Goal: Information Seeking & Learning: Compare options

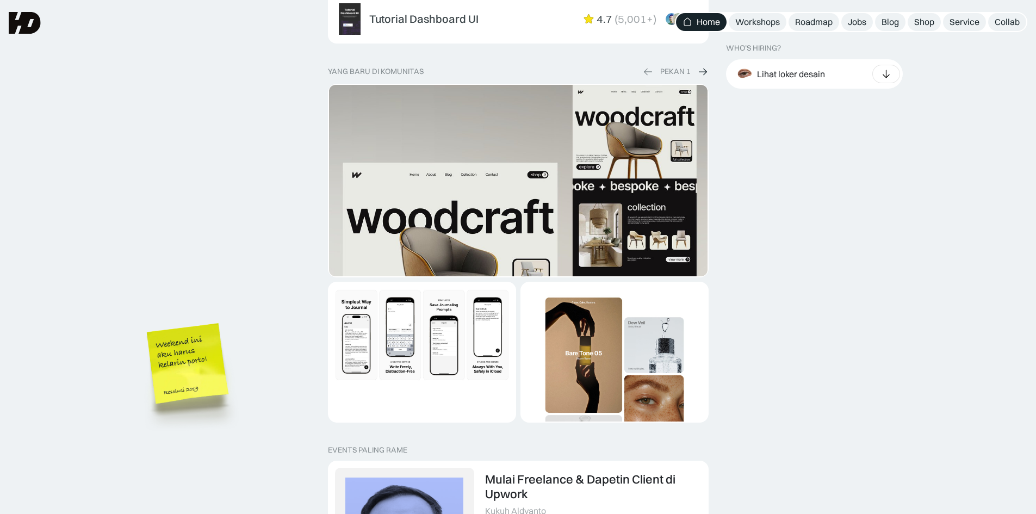
scroll to position [1868, 0]
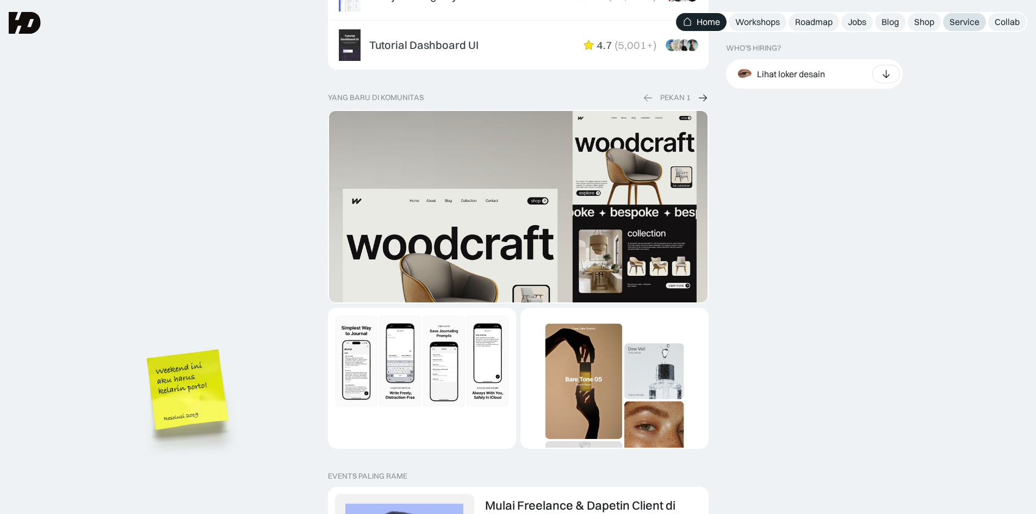
click at [963, 18] on div "Service" at bounding box center [965, 21] width 30 height 11
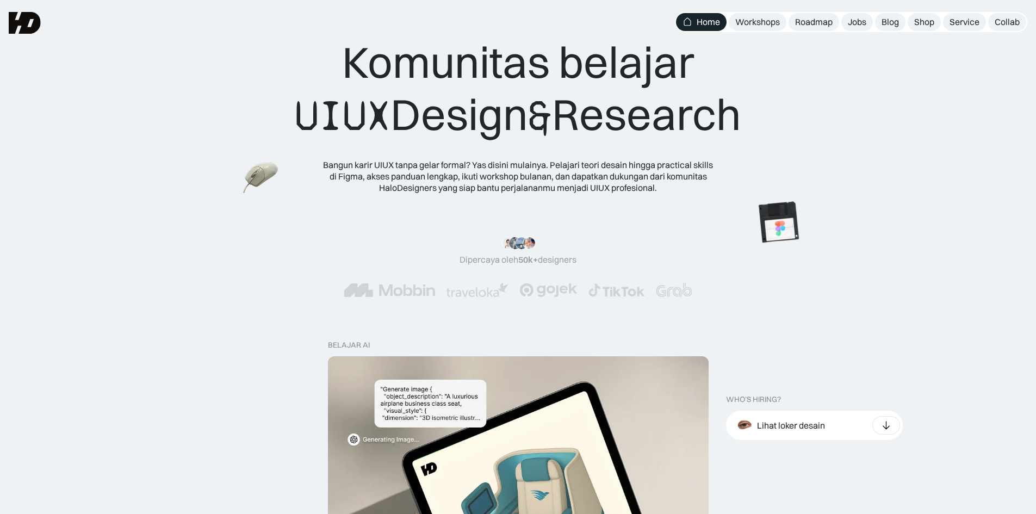
scroll to position [0, 0]
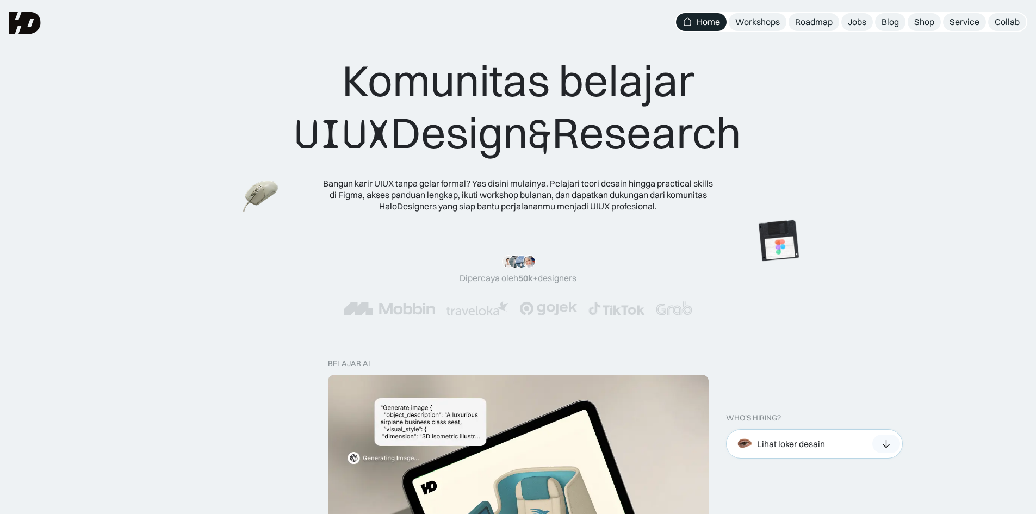
click at [889, 445] on icon at bounding box center [886, 443] width 11 height 11
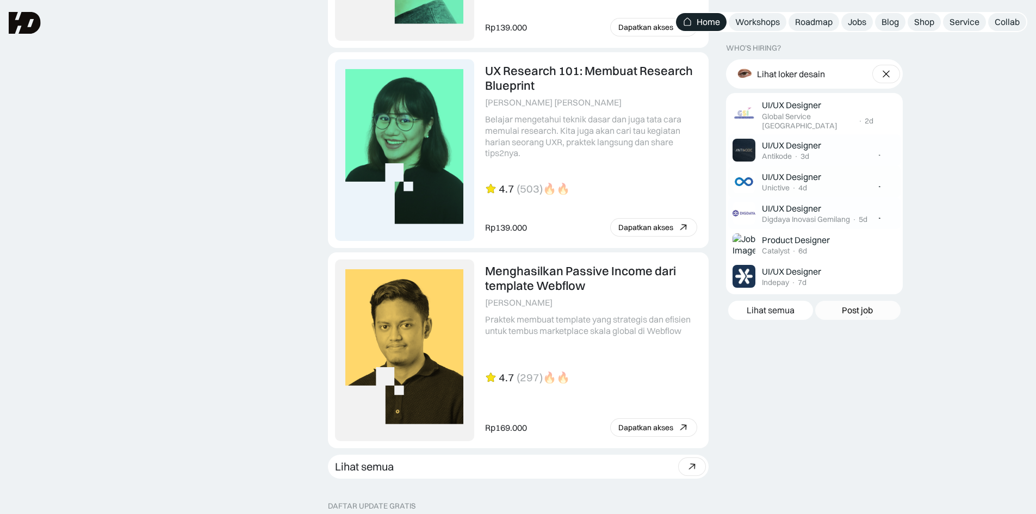
scroll to position [2684, 0]
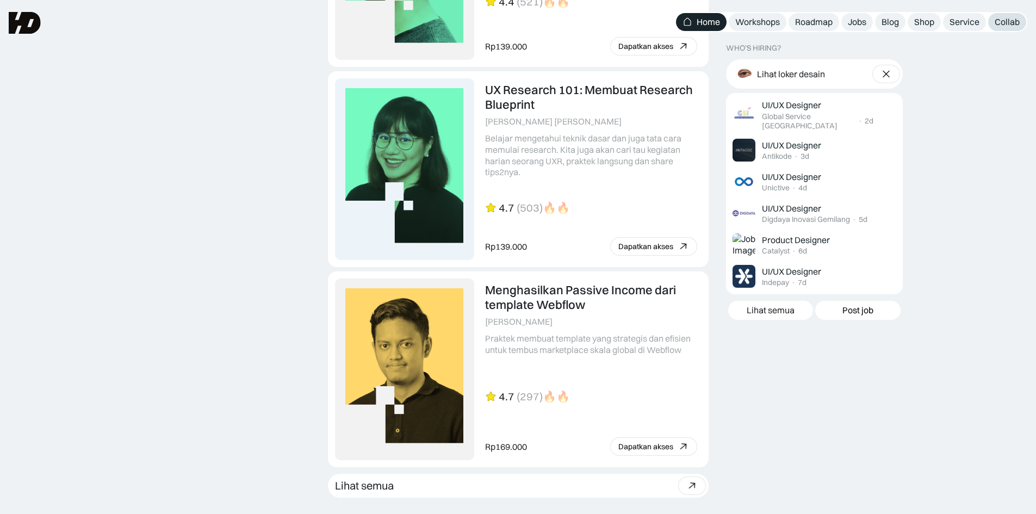
click at [1005, 24] on div "Collab" at bounding box center [1007, 21] width 25 height 11
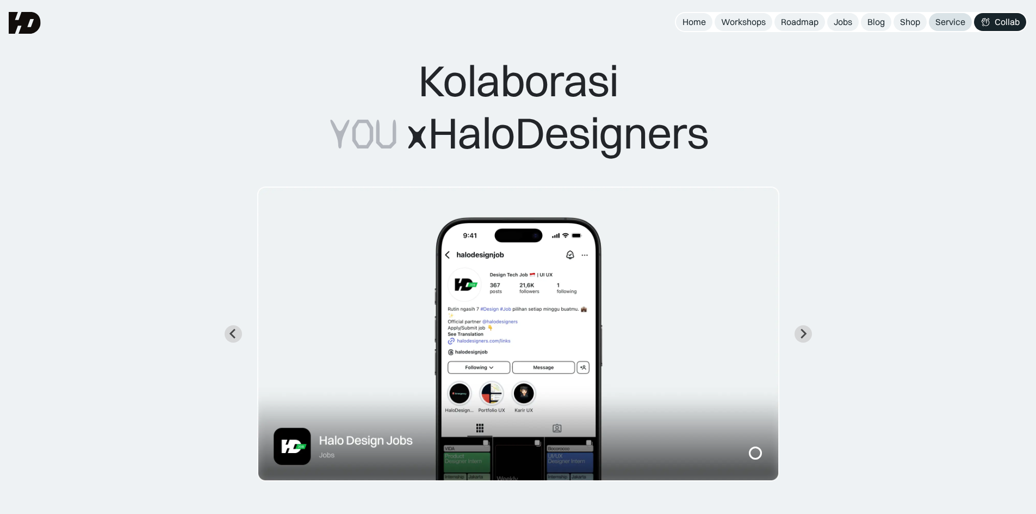
click at [946, 20] on div "Service" at bounding box center [950, 21] width 30 height 11
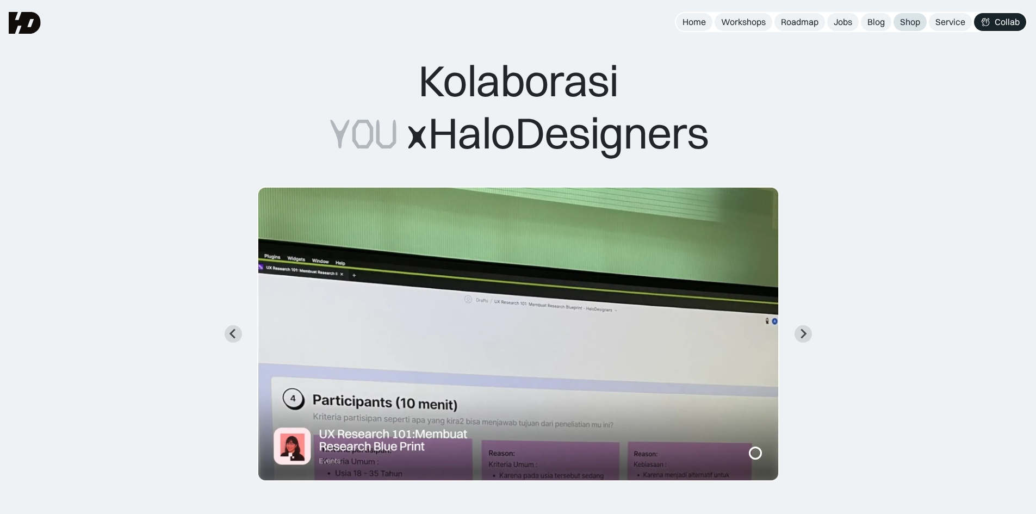
click at [911, 24] on div "Shop" at bounding box center [910, 21] width 20 height 11
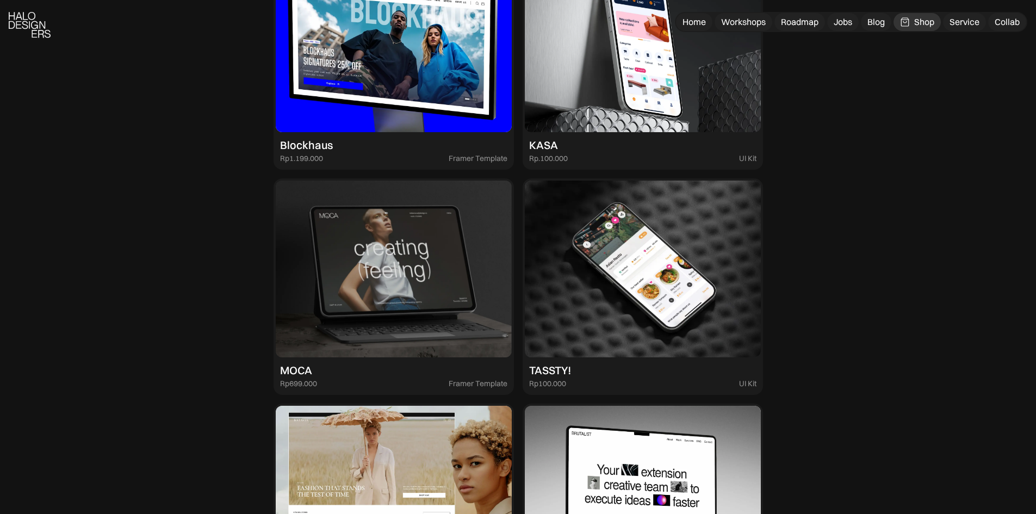
scroll to position [1740, 0]
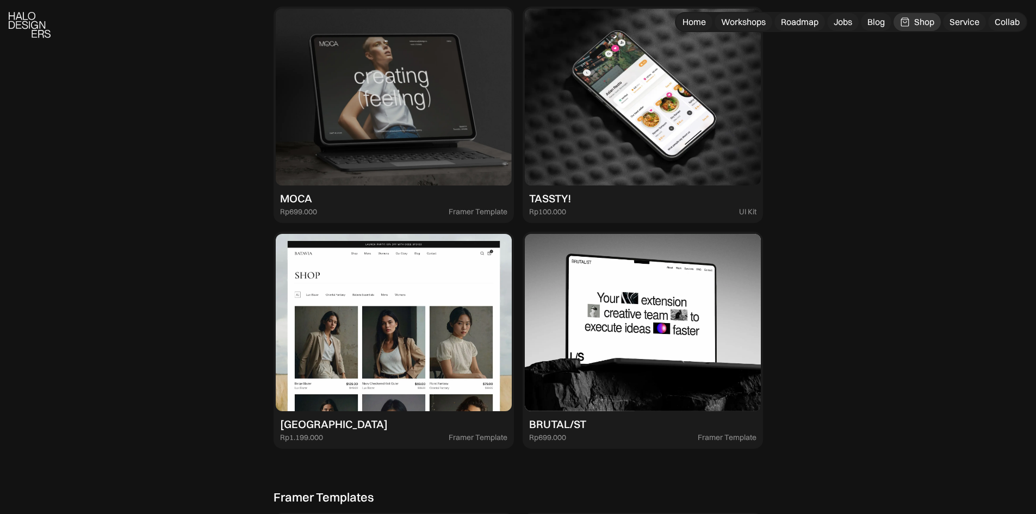
click at [468, 386] on img at bounding box center [394, 322] width 236 height 177
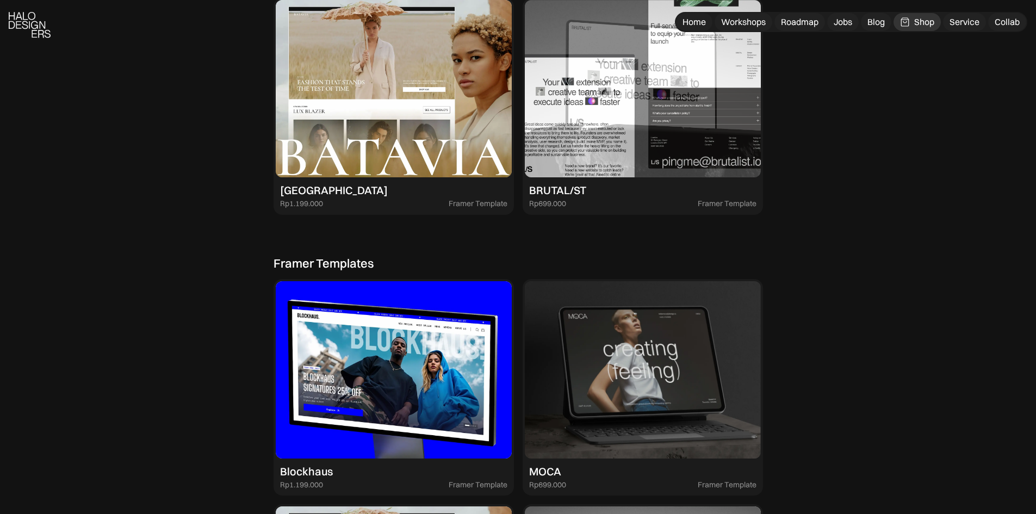
scroll to position [2012, 0]
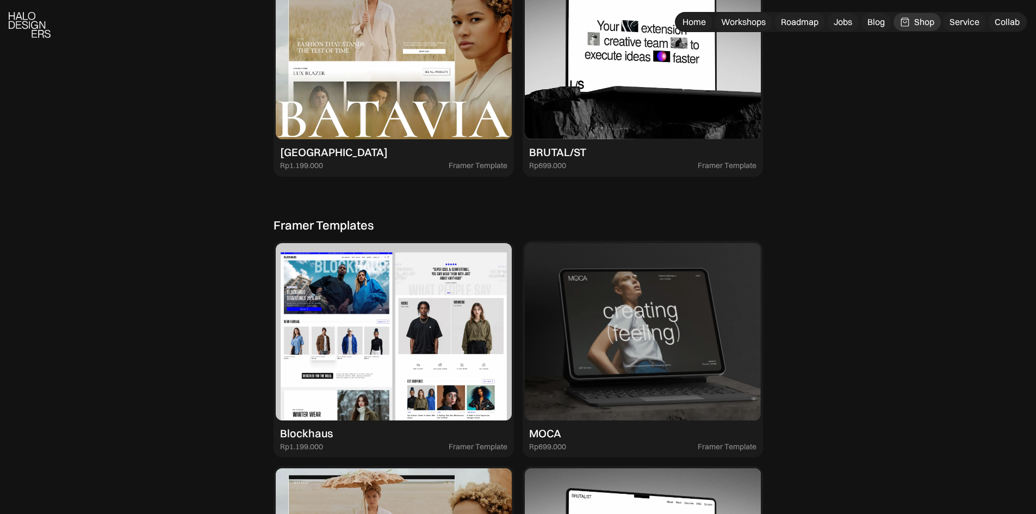
click at [426, 300] on img at bounding box center [394, 331] width 236 height 177
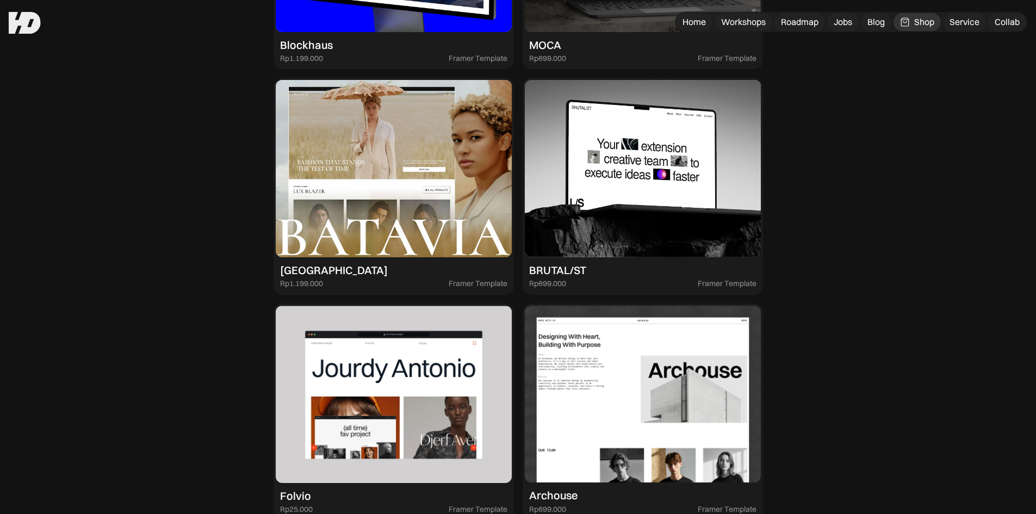
scroll to position [2393, 0]
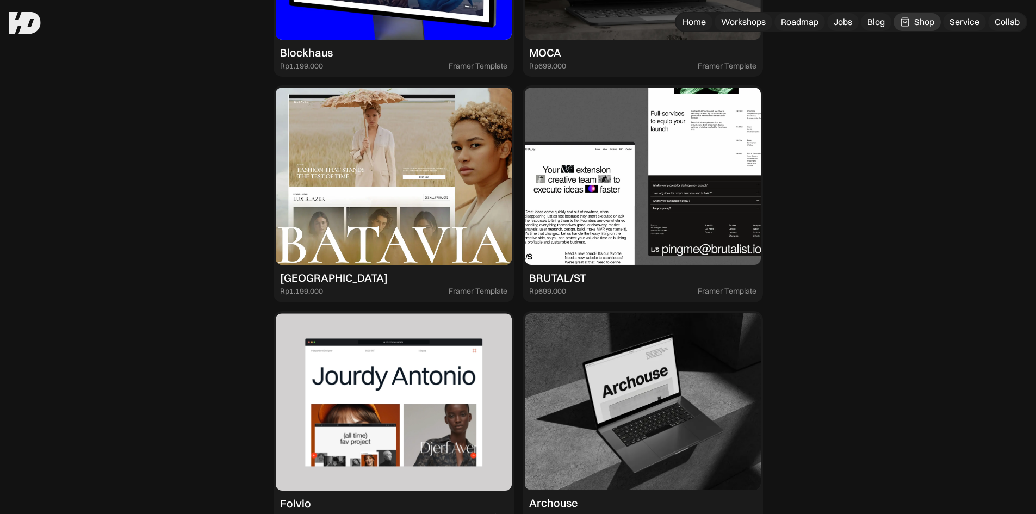
click at [629, 213] on img at bounding box center [643, 176] width 236 height 177
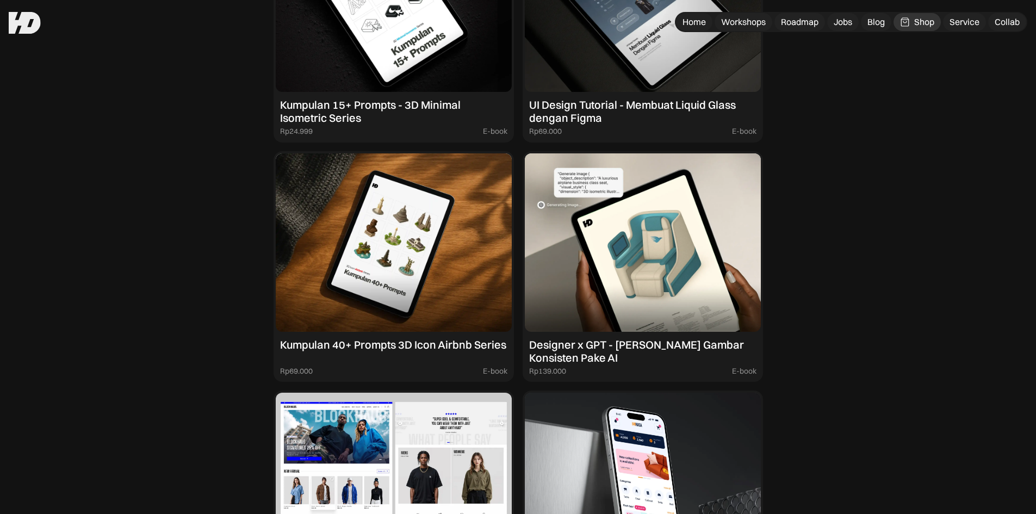
scroll to position [1033, 0]
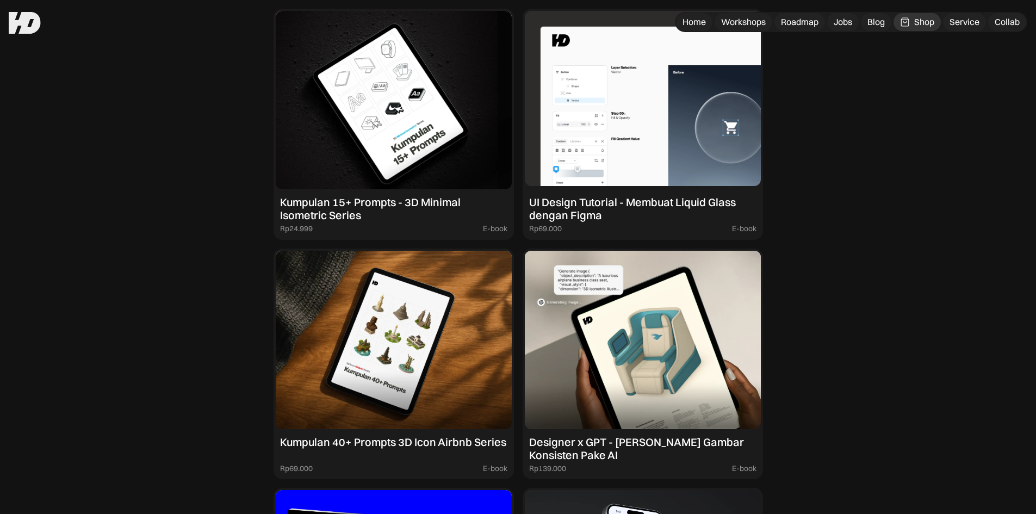
click at [566, 120] on img at bounding box center [643, 100] width 236 height 178
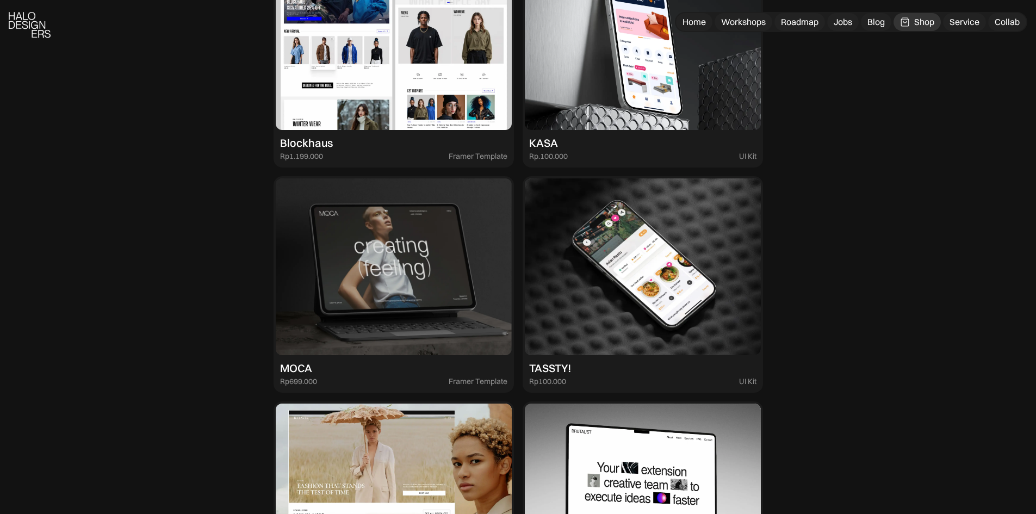
scroll to position [1577, 0]
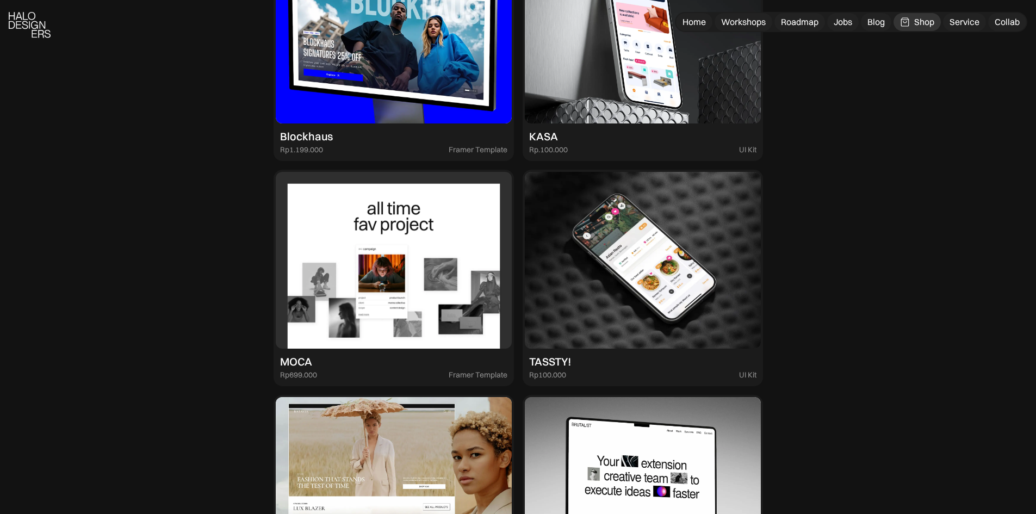
click at [472, 264] on img at bounding box center [394, 260] width 236 height 177
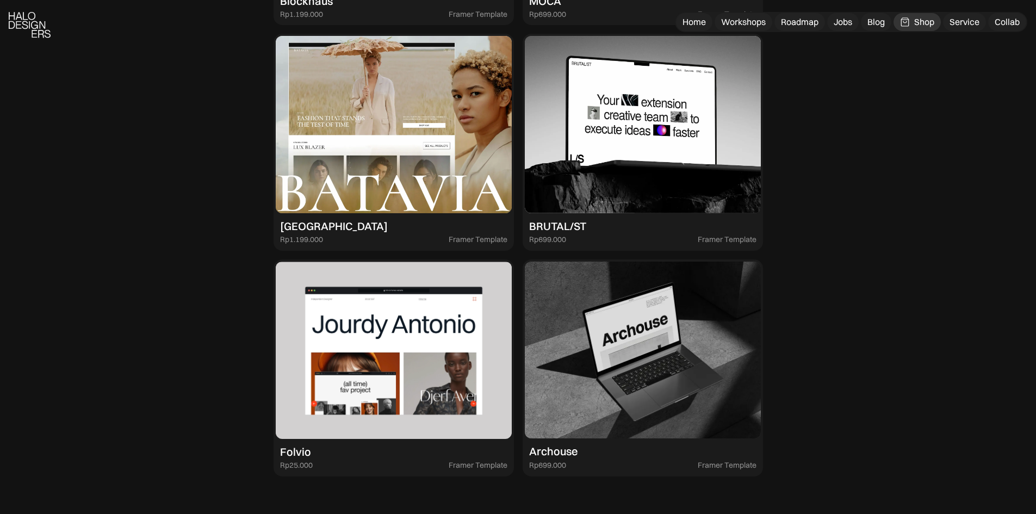
scroll to position [2502, 0]
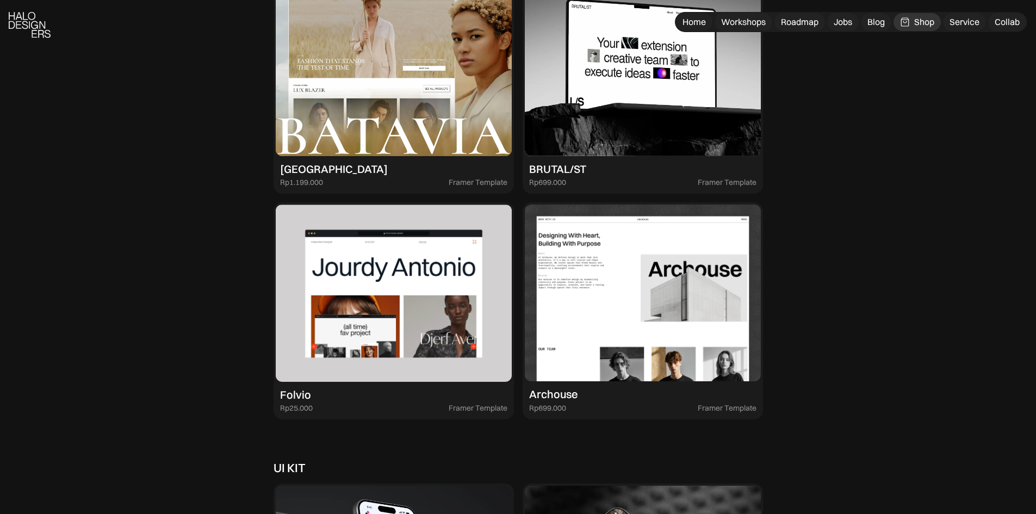
click at [591, 281] on img at bounding box center [643, 293] width 236 height 177
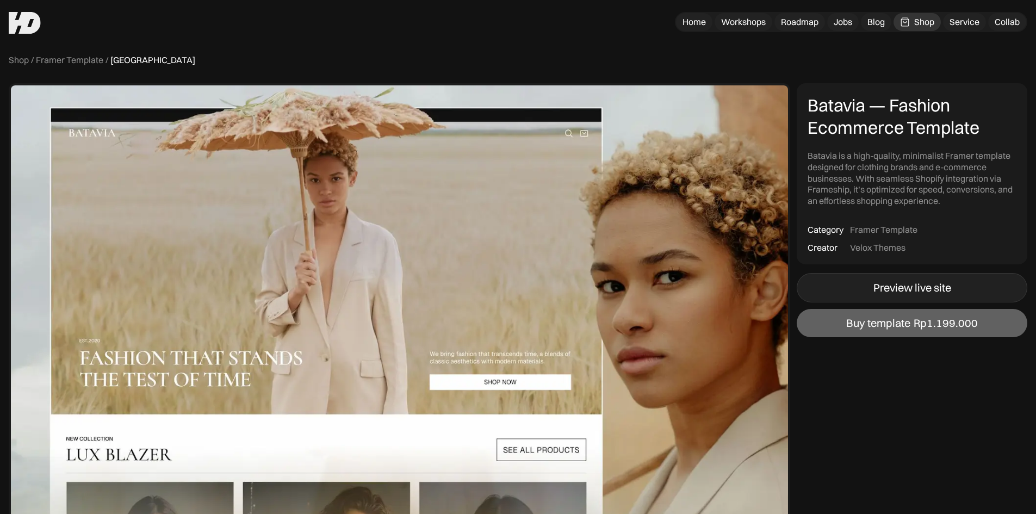
click at [909, 284] on div "Preview live site" at bounding box center [912, 287] width 78 height 13
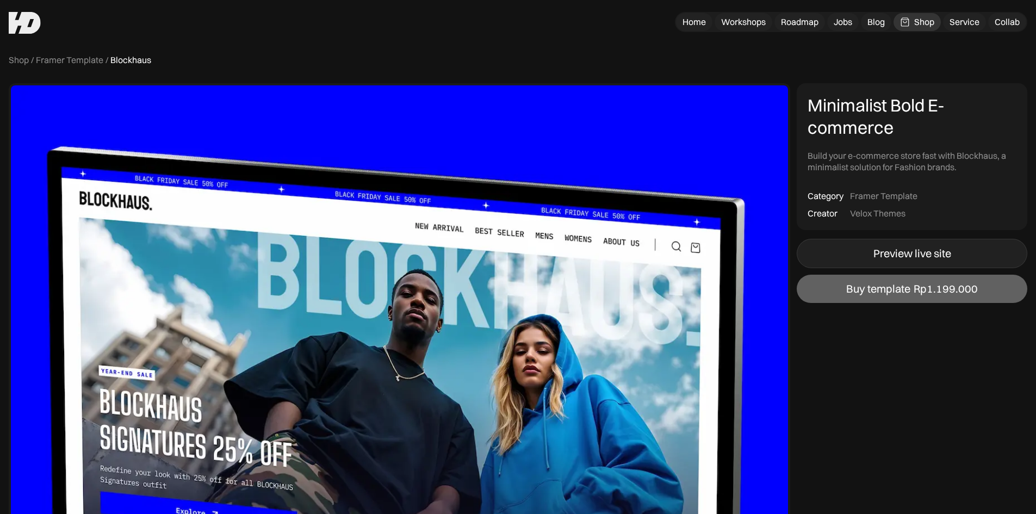
click at [947, 254] on div "Preview live site" at bounding box center [912, 253] width 78 height 13
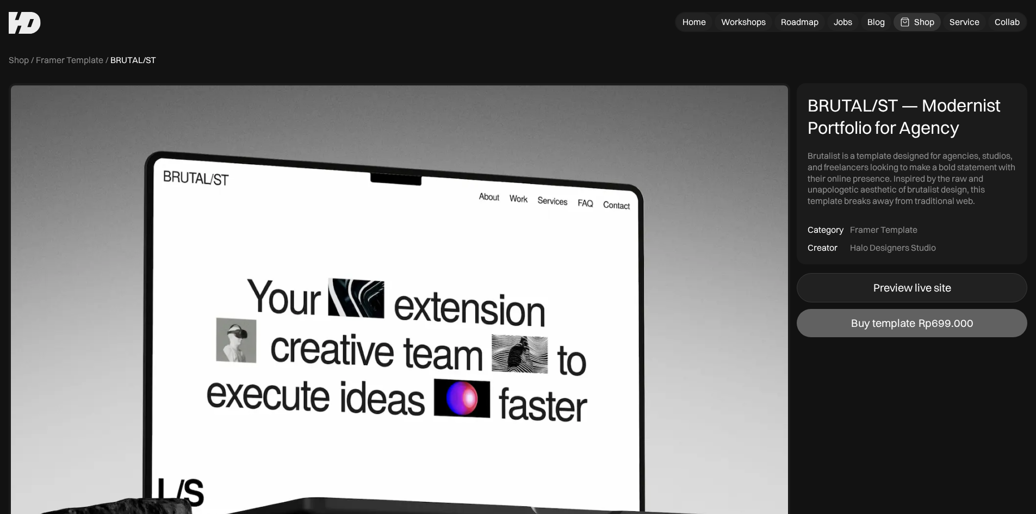
click at [894, 281] on div "Preview live site" at bounding box center [912, 287] width 78 height 13
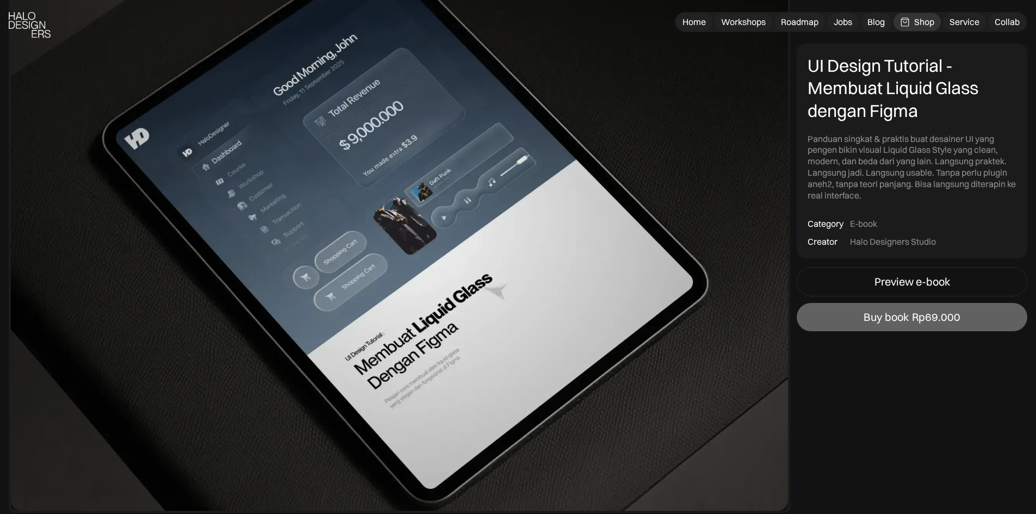
scroll to position [163, 0]
click at [889, 278] on div "Preview e-book" at bounding box center [913, 281] width 76 height 13
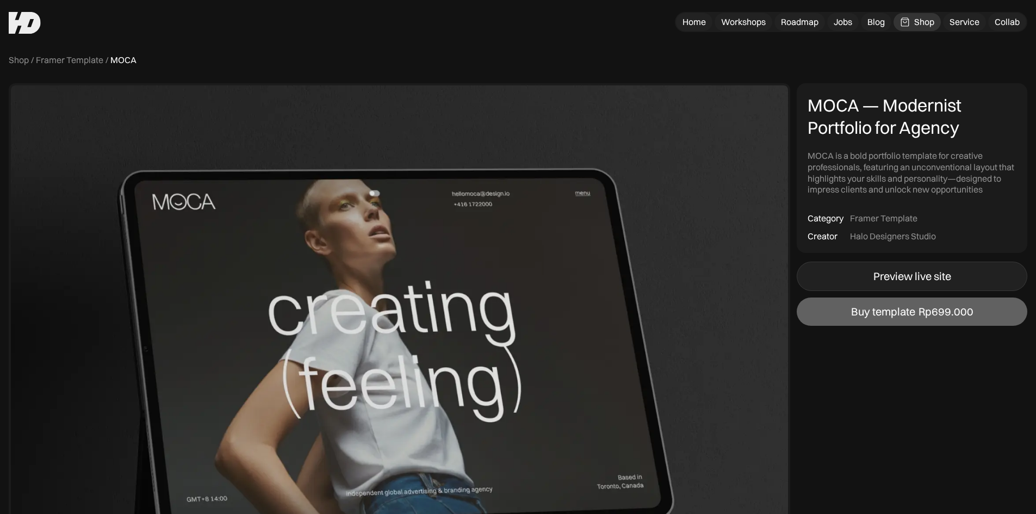
click at [841, 275] on link "Preview live site" at bounding box center [912, 276] width 231 height 29
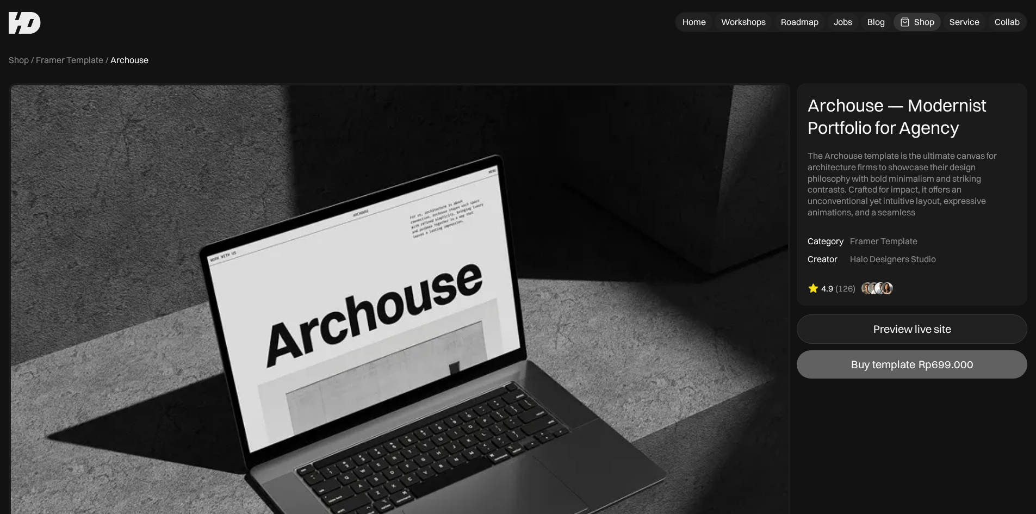
click at [873, 320] on link "Preview live site" at bounding box center [912, 328] width 231 height 29
